Goal: Use online tool/utility: Use online tool/utility

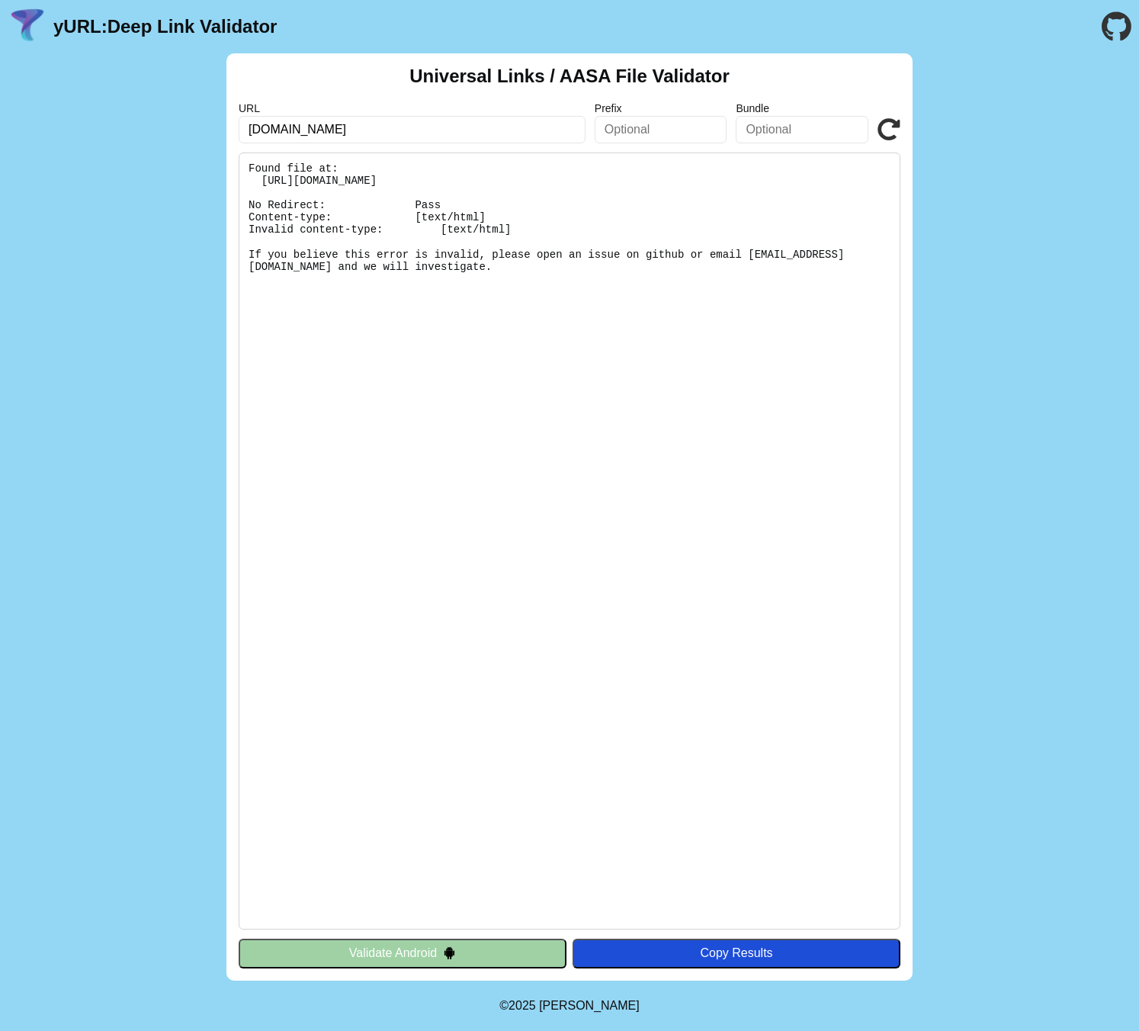
click at [556, 214] on pre "Found file at: [URL][DOMAIN_NAME] No Redirect: Pass Content-type: [text/html] I…" at bounding box center [570, 541] width 662 height 777
click at [425, 175] on pre "Found file at: [URL][DOMAIN_NAME] No Redirect: Pass Content-type: [text/html] I…" at bounding box center [570, 541] width 662 height 777
drag, startPoint x: 416, startPoint y: 178, endPoint x: 485, endPoint y: 178, distance: 68.6
click at [485, 179] on pre "Found file at: [URL][DOMAIN_NAME] No Redirect: Pass Content-type: [text/html] I…" at bounding box center [570, 541] width 662 height 777
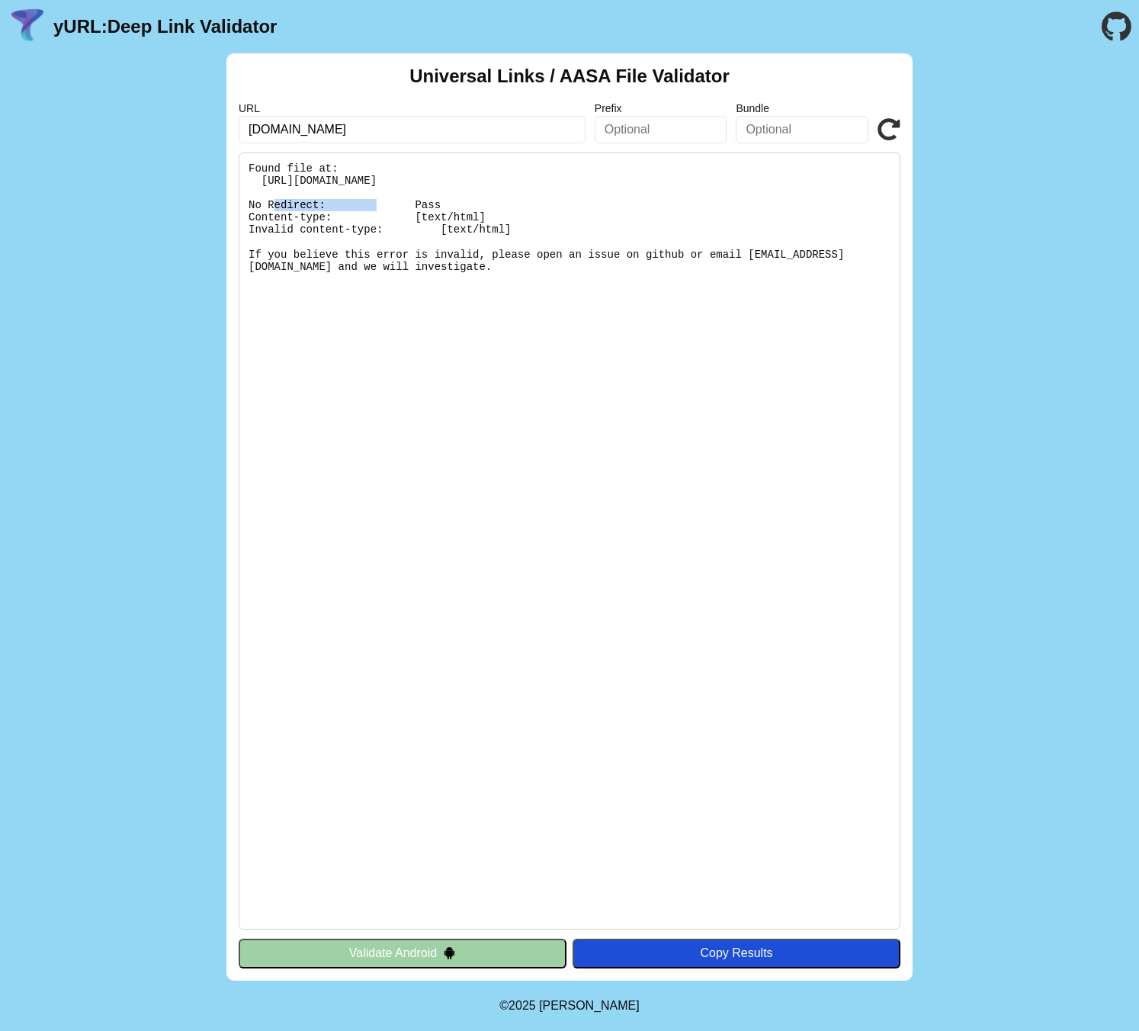
copy pre ".well-known"
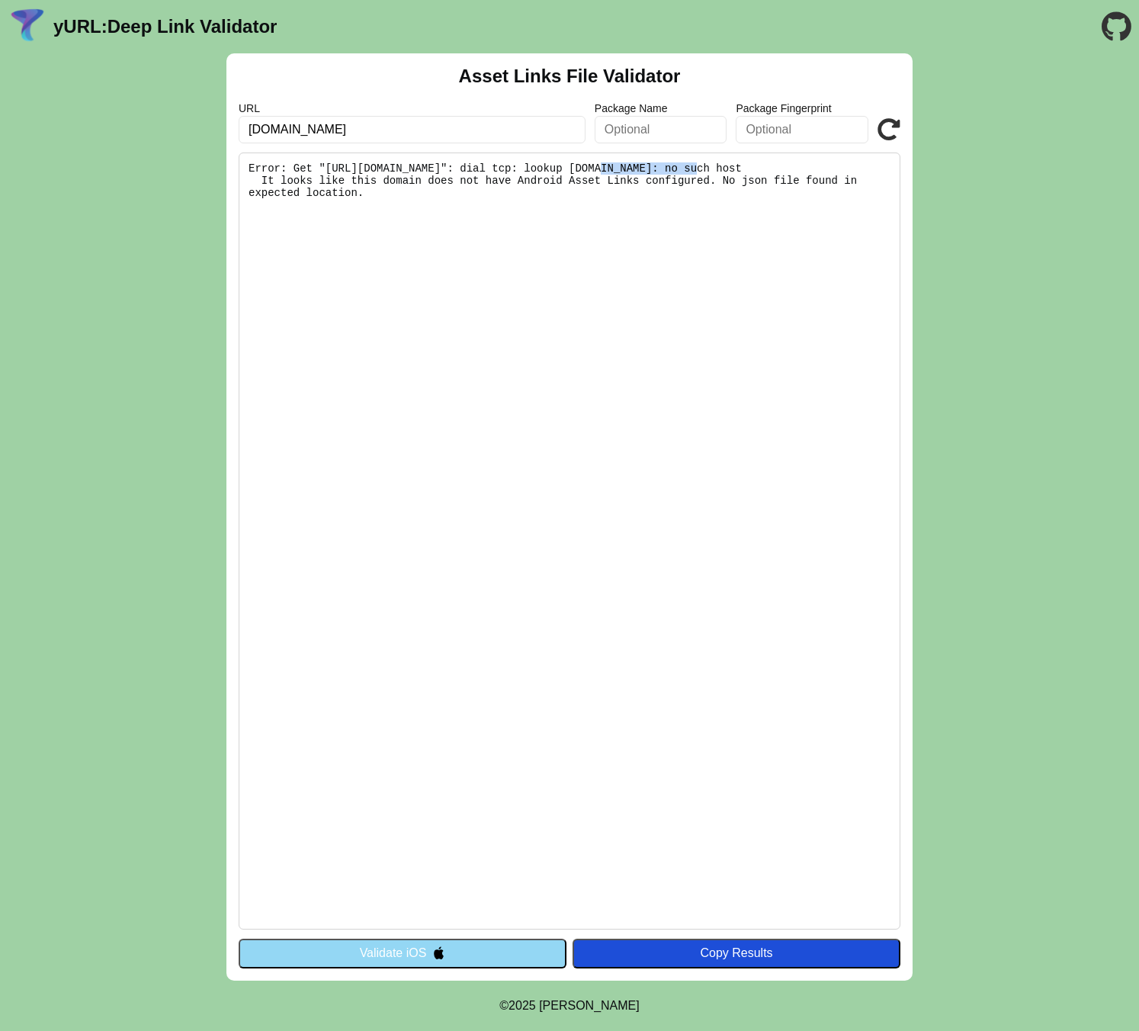
drag, startPoint x: 696, startPoint y: 168, endPoint x: 602, endPoint y: 172, distance: 93.9
click at [602, 172] on pre "Error: Get "https://com.nazzafinance.app/.well-known/assetlinks.json": dial tcp…" at bounding box center [570, 541] width 662 height 777
copy pre "assetlinks.json"
